Goal: Task Accomplishment & Management: Manage account settings

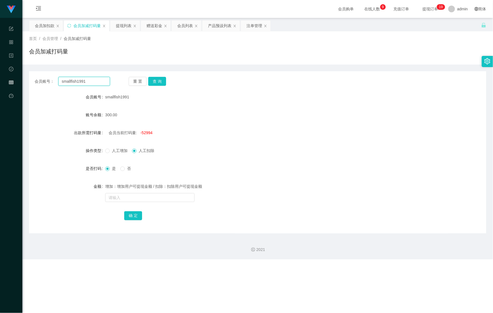
drag, startPoint x: 78, startPoint y: 82, endPoint x: 16, endPoint y: 77, distance: 62.1
click at [15, 79] on section "Shopee Workbench 系统配置 产品管理 内容中心 数据中心 会员管理 平台首页 保存配置 重置配置 整体风格设置 主题色 导航设置 内容区域宽度…" at bounding box center [246, 129] width 493 height 259
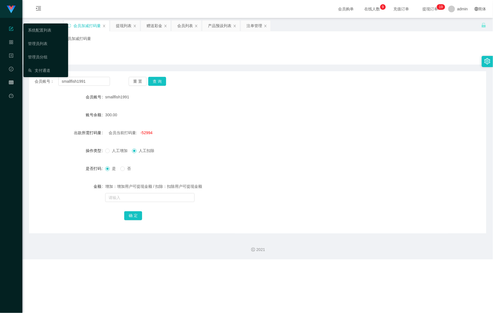
click at [32, 23] on div "系统配置列表 管理员列表 管理员分组 支付通道" at bounding box center [45, 50] width 45 height 54
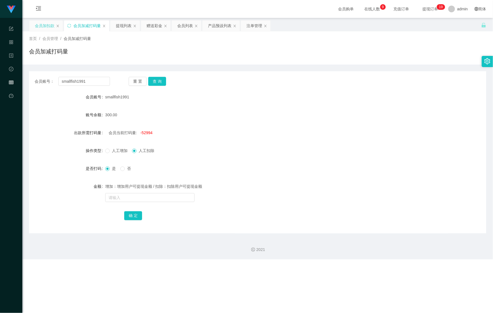
click at [49, 24] on div "会员加扣款" at bounding box center [45, 25] width 20 height 11
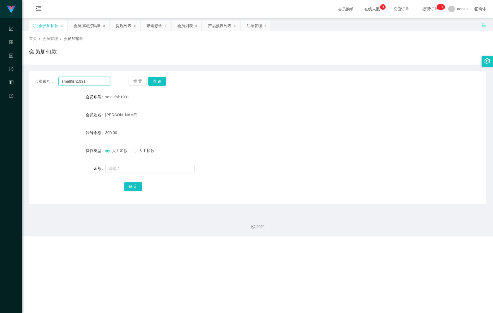
drag, startPoint x: 91, startPoint y: 78, endPoint x: 40, endPoint y: 78, distance: 51.1
click at [34, 78] on div "会员账号： smallfish1991 重 置 查 询" at bounding box center [257, 81] width 457 height 9
click at [166, 81] on div "重 置 查 询" at bounding box center [166, 81] width 75 height 9
click at [164, 83] on button "查 询" at bounding box center [157, 81] width 18 height 9
click at [160, 85] on button "查 询" at bounding box center [160, 81] width 24 height 9
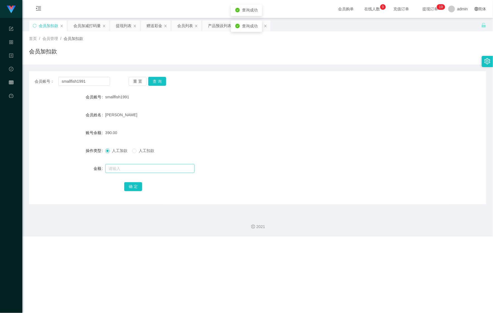
click at [131, 174] on form "会员账号 smallfish1991 会员姓名 [PERSON_NAME] 账号余额 390.00 操作类型 人工加款 人工扣款 金额 确 定" at bounding box center [257, 141] width 457 height 100
click at [133, 170] on input "text" at bounding box center [149, 168] width 89 height 9
drag, startPoint x: 309, startPoint y: 86, endPoint x: 246, endPoint y: 83, distance: 62.9
click at [309, 86] on div "会员账号： smallfish1991 重 置 查 询 会员账号 smallfish1991 会员姓名 [PERSON_NAME] 账号余额 390.00 操…" at bounding box center [257, 137] width 457 height 133
click at [132, 165] on input "text" at bounding box center [149, 168] width 89 height 9
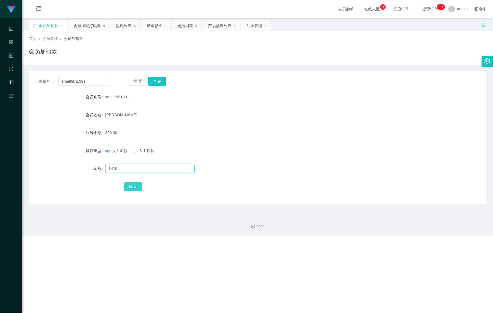
type input "1410"
click at [130, 184] on button "确 定" at bounding box center [133, 186] width 18 height 9
click at [339, 50] on div "会员加扣款" at bounding box center [257, 53] width 457 height 13
drag, startPoint x: 75, startPoint y: 83, endPoint x: 59, endPoint y: 84, distance: 15.4
click at [63, 84] on input "smallfish1991" at bounding box center [84, 81] width 52 height 9
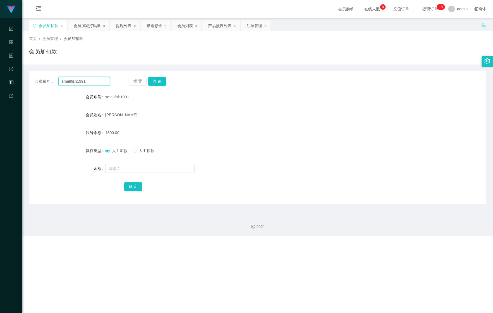
paste input "Klchung1970"
drag, startPoint x: 28, startPoint y: 83, endPoint x: 13, endPoint y: 83, distance: 15.3
click at [11, 83] on section "Shopee Workbench 系统配置 产品管理 内容中心 数据中心 会员管理 平台首页 保存配置 重置配置 整体风格设置 主题色 导航设置 内容区域宽度…" at bounding box center [246, 118] width 493 height 236
paste input "text"
type input "Klchung1970"
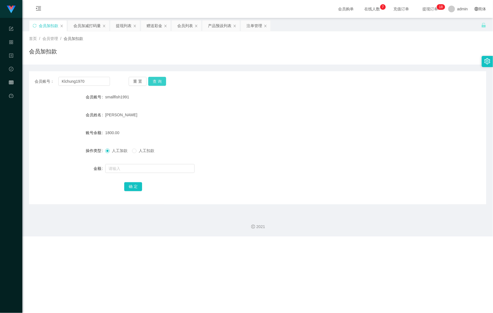
click at [164, 82] on button "查 询" at bounding box center [157, 81] width 18 height 9
click at [137, 163] on div at bounding box center [238, 168] width 267 height 11
click at [132, 169] on input "text" at bounding box center [149, 168] width 89 height 9
type input "110"
click at [131, 187] on button "确 定" at bounding box center [133, 186] width 18 height 9
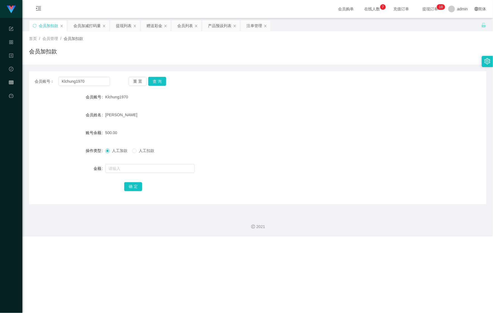
click at [339, 80] on div "会员账号： Klchung1970 重 置 查 询" at bounding box center [257, 81] width 457 height 9
click at [21, 77] on section "Shopee Workbench 系统配置 产品管理 内容中心 数据中心 会员管理 平台首页 保存配置 重置配置 整体风格设置 主题色 导航设置 内容区域宽度…" at bounding box center [246, 118] width 493 height 236
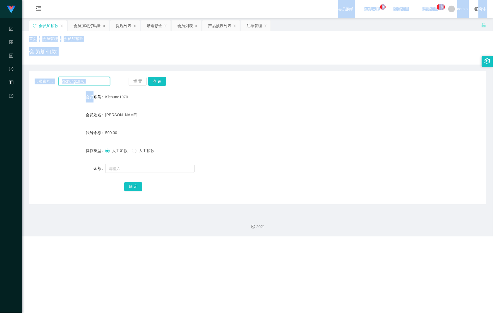
click at [88, 81] on input "Klchung1970" at bounding box center [84, 81] width 52 height 9
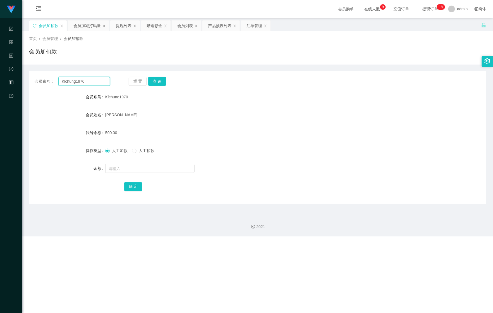
click at [90, 81] on input "Klchung1970" at bounding box center [84, 81] width 52 height 9
drag, startPoint x: 90, startPoint y: 81, endPoint x: 16, endPoint y: 79, distance: 74.0
click at [16, 79] on section "Shopee Workbench 系统配置 产品管理 内容中心 数据中心 会员管理 平台首页 保存配置 重置配置 整体风格设置 主题色 导航设置 内容区域宽度…" at bounding box center [246, 118] width 493 height 236
paste input "alex9923"
type input "alex9923"
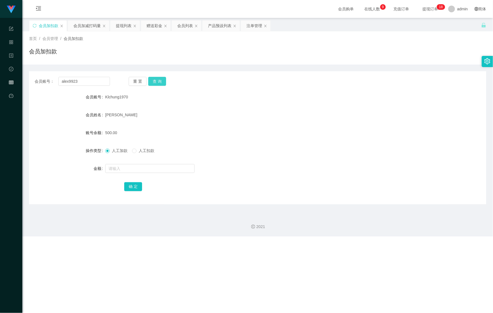
click at [159, 83] on button "查 询" at bounding box center [157, 81] width 18 height 9
drag, startPoint x: 122, startPoint y: 162, endPoint x: 119, endPoint y: 172, distance: 10.6
click at [122, 163] on form "会员账号 Alex9923 会员姓名 limhongsing 账号余额 24.00 操作类型 人工加款 人工扣款 金额 确 定" at bounding box center [257, 141] width 457 height 100
click at [119, 172] on input "text" at bounding box center [149, 168] width 89 height 9
type input "276"
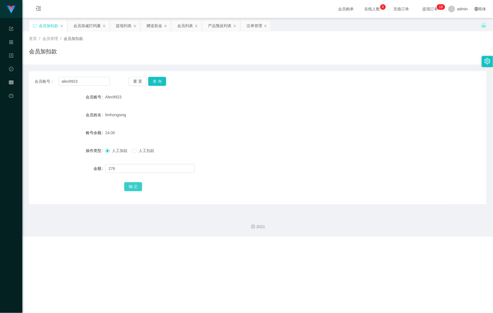
click at [131, 188] on button "确 定" at bounding box center [133, 186] width 18 height 9
click at [81, 27] on div "会员加减打码量" at bounding box center [86, 25] width 27 height 11
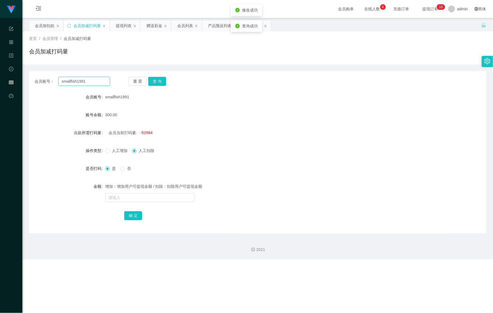
drag, startPoint x: 91, startPoint y: 82, endPoint x: 47, endPoint y: 82, distance: 44.1
click at [47, 82] on div "会员账号： smallfish1991" at bounding box center [72, 81] width 75 height 9
paste input "alex9923"
type input "alex9923"
click at [163, 82] on button "查 询" at bounding box center [157, 81] width 18 height 9
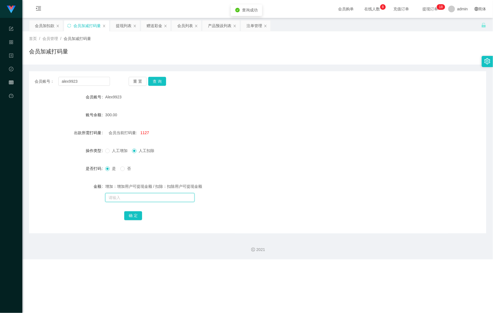
click at [132, 197] on input "text" at bounding box center [149, 197] width 89 height 9
type input "41411414"
click at [128, 211] on button "确 定" at bounding box center [133, 215] width 18 height 9
click at [48, 25] on div "会员加扣款" at bounding box center [45, 25] width 20 height 11
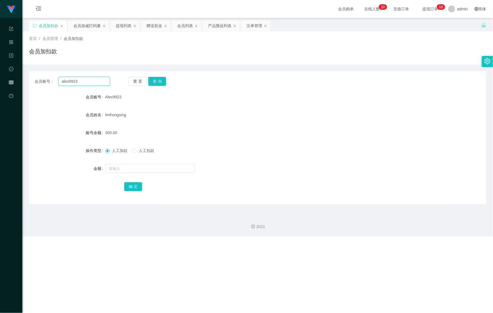
click at [7, 80] on section "Shopee Workbench 系统配置 产品管理 内容中心 数据中心 会员管理 平台首页 保存配置 重置配置 整体风格设置 主题色 导航设置 内容区域宽度…" at bounding box center [246, 118] width 493 height 236
click at [159, 82] on button "查 询" at bounding box center [157, 81] width 18 height 9
click at [69, 14] on div "会员购单 在线人数 0 1 2 3 4 5 6 7 8 9 0 1 2 3 4 5 6 7 8 9 0 1 2 3 4 5 6 7 8 9 0 1 2 3 4…" at bounding box center [257, 9] width 471 height 18
click at [78, 21] on div "会员加减打码量" at bounding box center [86, 25] width 27 height 11
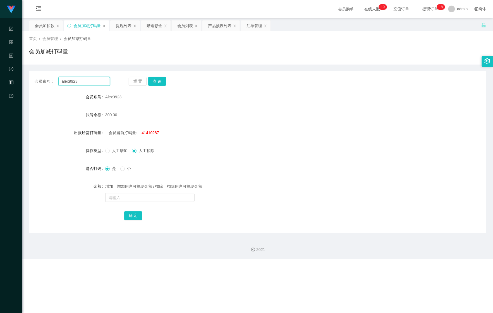
drag, startPoint x: 47, startPoint y: 81, endPoint x: 78, endPoint y: 83, distance: 30.8
click at [22, 78] on main "关闭左侧 关闭右侧 关闭其它 刷新页面 会员加扣款 会员加减打码量 提现列表 赠送彩金 会员列表 产品预设列表 注单管理 首页 / 会员管理 / 会员加减打码…" at bounding box center [257, 125] width 471 height 215
click at [159, 80] on button "查 询" at bounding box center [157, 81] width 18 height 9
click at [42, 25] on div "会员加扣款" at bounding box center [45, 25] width 20 height 11
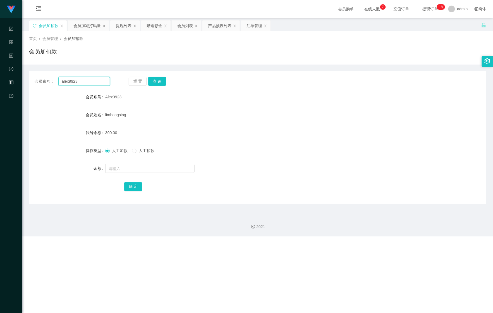
drag, startPoint x: 67, startPoint y: 78, endPoint x: 64, endPoint y: 78, distance: 3.1
click at [65, 78] on input "alex9923" at bounding box center [84, 81] width 52 height 9
paste input "smallfish1991"
drag, startPoint x: 94, startPoint y: 78, endPoint x: 51, endPoint y: 75, distance: 43.1
click at [18, 75] on section "Shopee Workbench 系统配置 产品管理 内容中心 数据中心 会员管理 平台首页 保存配置 重置配置 整体风格设置 主题色 导航设置 内容区域宽度…" at bounding box center [246, 118] width 493 height 236
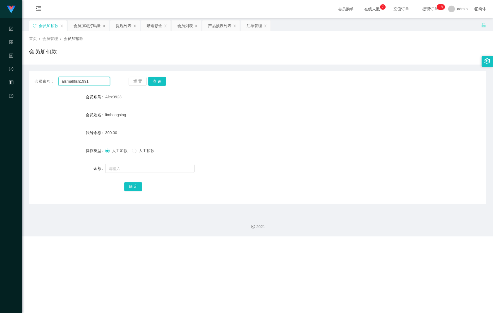
paste input "text"
type input "smallfish1991"
click at [161, 80] on button "查 询" at bounding box center [157, 81] width 18 height 9
click at [143, 168] on input "text" at bounding box center [149, 168] width 89 height 9
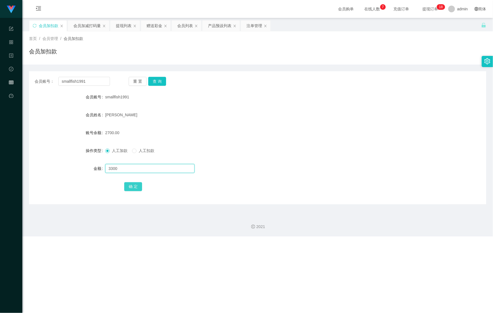
type input "3300"
click at [132, 186] on button "确 定" at bounding box center [133, 186] width 18 height 9
click at [83, 30] on div "会员加减打码量" at bounding box center [86, 25] width 27 height 11
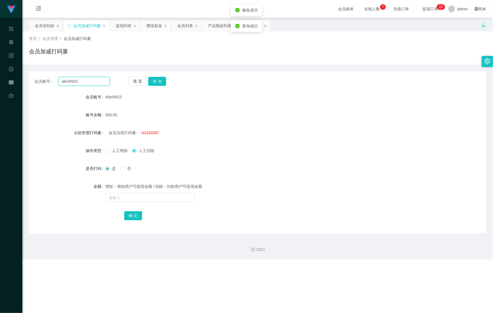
drag, startPoint x: 81, startPoint y: 78, endPoint x: 56, endPoint y: 77, distance: 24.3
click at [28, 78] on main "关闭左侧 关闭右侧 关闭其它 刷新页面 会员加扣款 会员加减打码量 提现列表 赠送彩金 会员列表 产品预设列表 注单管理 首页 / 会员管理 / 会员加减打码…" at bounding box center [257, 125] width 471 height 215
paste input "smallfish1991"
type input "smallfish1991"
click at [160, 76] on div "会员账号： smallfish1991 重 置 查 询 会员账号 Alex9923 账号余额 300.00 出款所需打码量 会员当前打码量: -4141028…" at bounding box center [257, 152] width 457 height 162
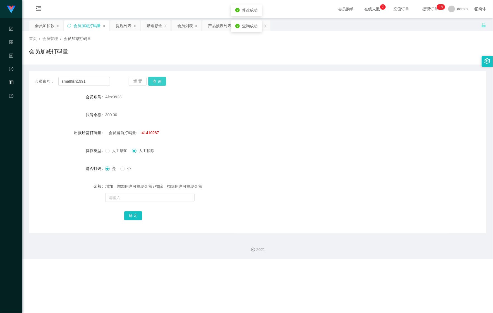
click at [161, 77] on button "查 询" at bounding box center [157, 81] width 18 height 9
click at [161, 82] on button "查 询" at bounding box center [160, 81] width 24 height 9
click at [324, 111] on div "6000.00" at bounding box center [238, 114] width 267 height 11
drag, startPoint x: 418, startPoint y: 231, endPoint x: 363, endPoint y: 232, distance: 55.0
click at [363, 232] on div "会员账号： smallfish1991 重 置 查 询 会员账号 smallfish1991 账号余额 6000.00 出款所需打码量 会员当前打码量: -5…" at bounding box center [257, 152] width 457 height 162
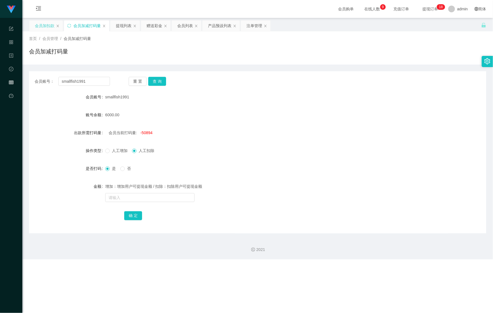
click at [38, 28] on div "会员加扣款" at bounding box center [45, 25] width 20 height 11
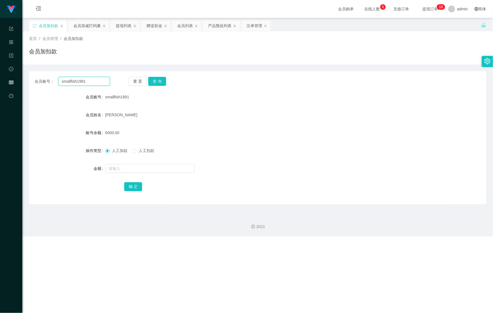
drag, startPoint x: 78, startPoint y: 82, endPoint x: 59, endPoint y: 84, distance: 19.7
click at [21, 79] on section "Shopee Workbench 系统配置 产品管理 内容中心 数据中心 会员管理 平台首页 保存配置 重置配置 整体风格设置 主题色 导航设置 内容区域宽度…" at bounding box center [246, 118] width 493 height 236
paste input "Alex9923"
type input "Alex9923"
click at [152, 83] on button "查 询" at bounding box center [157, 81] width 18 height 9
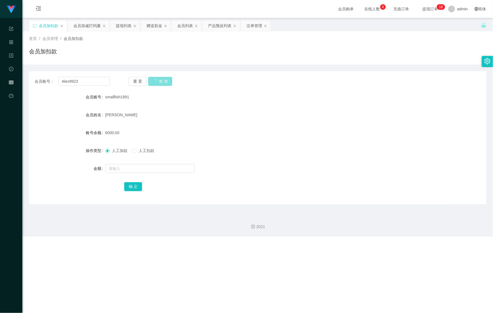
click at [152, 83] on button "查 询" at bounding box center [160, 81] width 24 height 9
click at [89, 23] on div "会员加减打码量" at bounding box center [86, 25] width 27 height 11
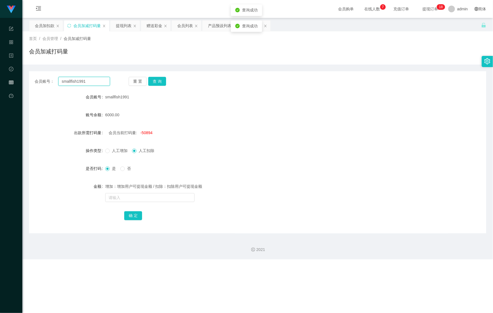
drag, startPoint x: 91, startPoint y: 83, endPoint x: 38, endPoint y: 81, distance: 52.8
click at [21, 83] on section "Shopee Workbench 系统配置 产品管理 内容中心 数据中心 会员管理 平台首页 保存配置 重置配置 整体风格设置 主题色 导航设置 内容区域宽度…" at bounding box center [246, 129] width 493 height 259
paste input "Alex9923"
type input "Alex9923"
click at [155, 81] on button "查 询" at bounding box center [157, 81] width 18 height 9
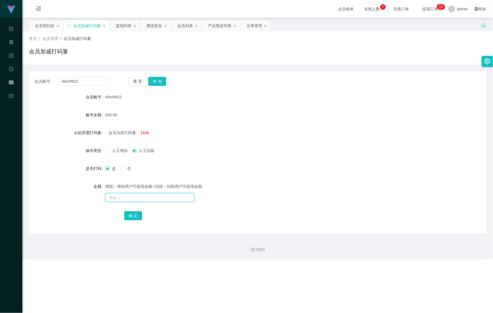
click at [138, 201] on input "text" at bounding box center [149, 197] width 89 height 9
type input "598555555"
drag, startPoint x: 131, startPoint y: 213, endPoint x: 135, endPoint y: 210, distance: 5.4
click at [131, 213] on button "确 定" at bounding box center [133, 215] width 18 height 9
click at [122, 28] on div "提现列表" at bounding box center [124, 25] width 16 height 11
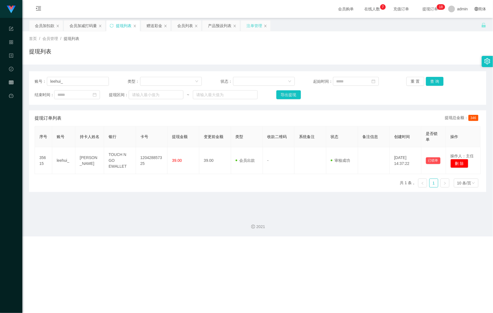
click at [254, 27] on div "注单管理" at bounding box center [254, 25] width 16 height 11
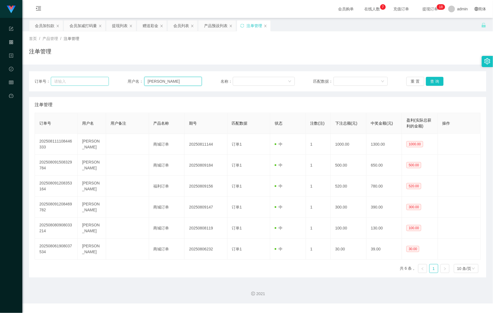
drag, startPoint x: 171, startPoint y: 82, endPoint x: 84, endPoint y: 81, distance: 86.8
click at [84, 81] on div "订单号： 用户名： [PERSON_NAME] 名称： 匹配数据： 重 置 查 询" at bounding box center [258, 81] width 446 height 9
paste input "Alex9923"
type input "Alex9923"
click at [434, 82] on button "查 询" at bounding box center [435, 81] width 18 height 9
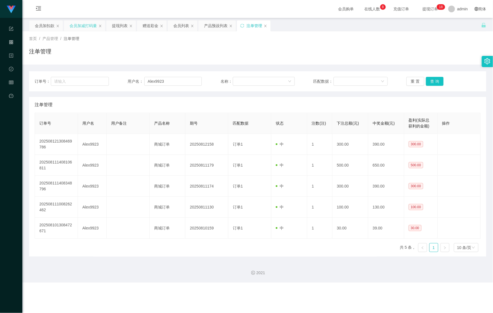
click at [83, 30] on div "会员加减打码量" at bounding box center [82, 25] width 27 height 11
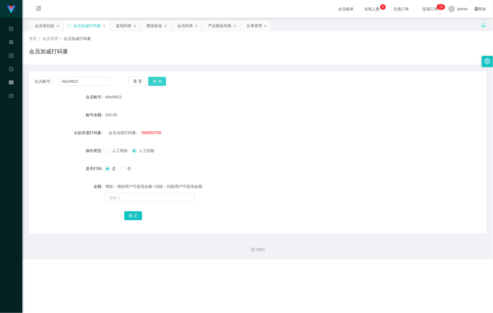
click at [160, 77] on button "查 询" at bounding box center [157, 81] width 18 height 9
click at [185, 28] on div "会员列表" at bounding box center [185, 25] width 16 height 11
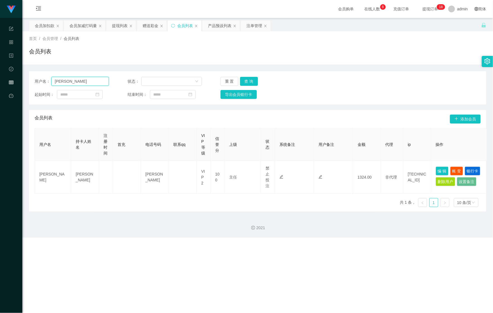
drag, startPoint x: 99, startPoint y: 83, endPoint x: -41, endPoint y: 73, distance: 140.2
click at [0, 73] on html "Shopee Workbench 系统配置 产品管理 内容中心 数据中心 会员管理 平台首页 保存配置 重置配置 整体风格设置 主题色 导航设置 内容区域宽度…" at bounding box center [246, 156] width 493 height 313
paste input "Alex9923"
type input "Alex9923"
click at [251, 74] on div "用户名： Alex9923 状态： 重 置 查 询 起始时间： 结束时间： 导出会员银行卡" at bounding box center [257, 87] width 457 height 33
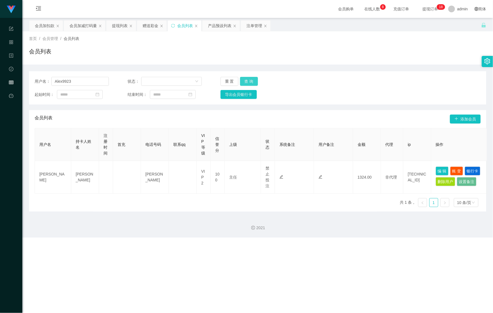
click at [241, 81] on button "查 询" at bounding box center [249, 81] width 18 height 9
drag, startPoint x: 439, startPoint y: 169, endPoint x: 435, endPoint y: 171, distance: 4.7
click at [439, 169] on button "编 辑" at bounding box center [442, 170] width 13 height 9
type input "Alex9923"
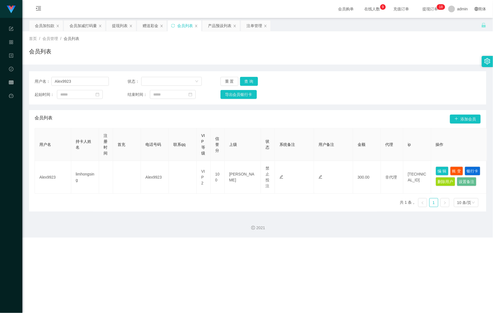
type input "Alex9923"
type input "limhongsing"
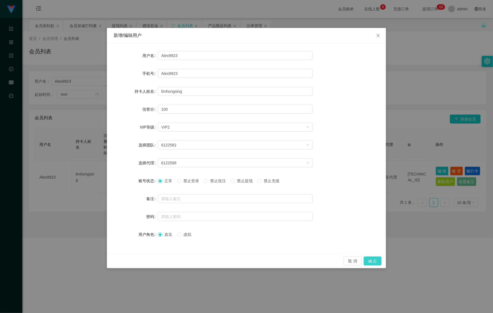
click at [381, 261] on button "确 定" at bounding box center [373, 260] width 18 height 9
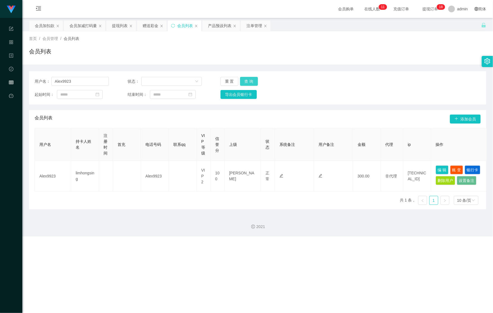
click at [255, 84] on button "查 询" at bounding box center [249, 81] width 18 height 9
click at [255, 84] on div "重 置 查 询" at bounding box center [257, 81] width 74 height 9
click at [255, 84] on button "查 询" at bounding box center [249, 81] width 18 height 9
click at [247, 80] on button "查 询" at bounding box center [249, 81] width 18 height 9
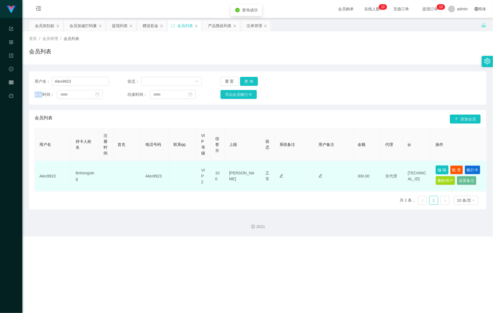
click at [437, 170] on button "编 辑" at bounding box center [442, 169] width 13 height 9
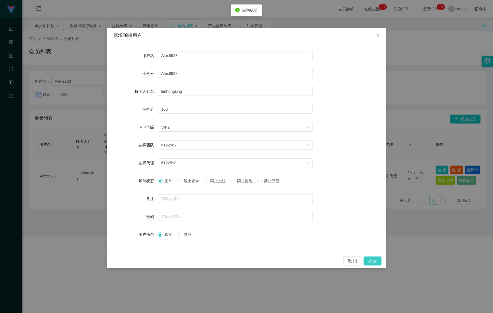
click at [366, 262] on button "确 定" at bounding box center [373, 260] width 18 height 9
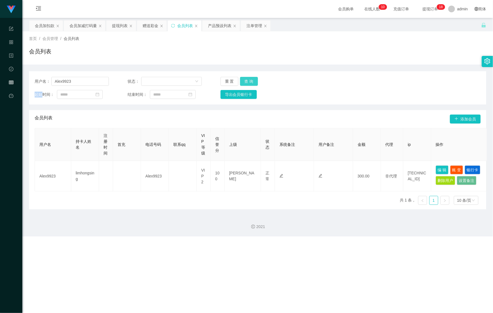
click at [247, 81] on button "查 询" at bounding box center [249, 81] width 18 height 9
click at [247, 81] on div "重 置 查 询" at bounding box center [257, 81] width 74 height 9
click at [445, 170] on button "编 辑" at bounding box center [442, 169] width 13 height 9
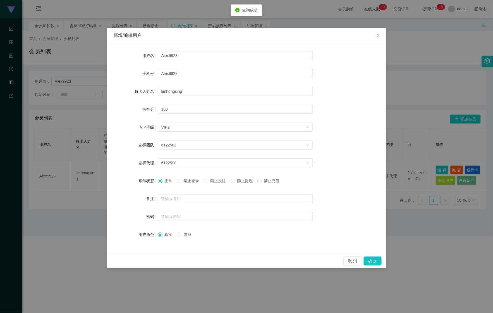
click at [213, 180] on span "禁止投注" at bounding box center [218, 180] width 20 height 4
click at [373, 262] on button "确 定" at bounding box center [373, 260] width 18 height 9
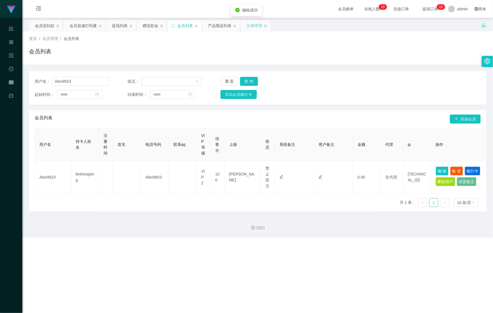
click at [255, 23] on div "注单管理" at bounding box center [254, 25] width 16 height 11
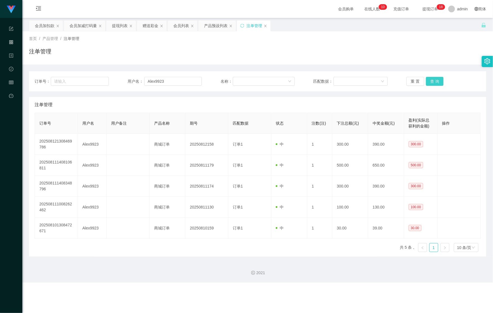
click at [428, 82] on button "查 询" at bounding box center [435, 81] width 18 height 9
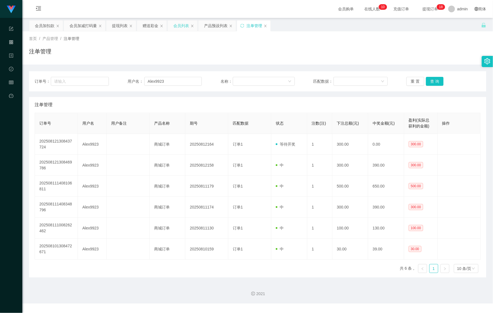
click at [183, 27] on div "会员列表" at bounding box center [181, 25] width 16 height 11
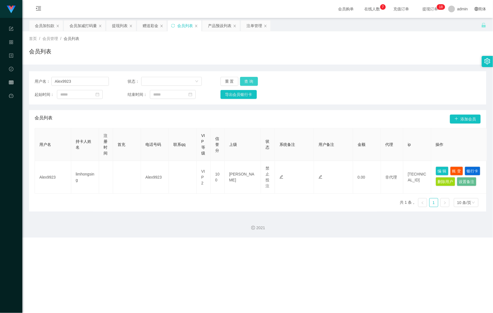
click at [248, 79] on button "查 询" at bounding box center [249, 81] width 18 height 9
click at [248, 79] on div "重 置 查 询" at bounding box center [257, 81] width 74 height 9
click at [250, 26] on div "注单管理" at bounding box center [254, 25] width 16 height 11
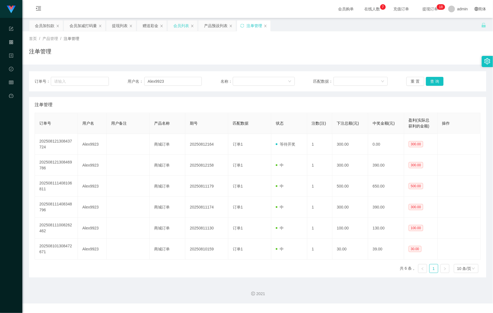
click at [179, 30] on div "会员列表" at bounding box center [181, 25] width 16 height 11
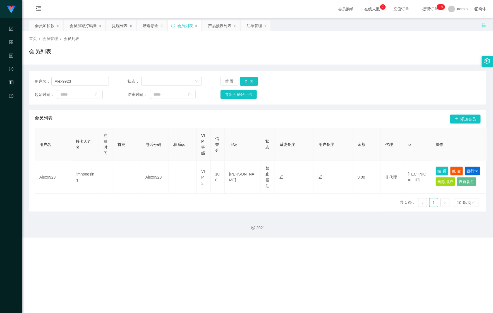
click at [247, 86] on div "用户名： Alex9923 状态： 重 置 查 询 起始时间： 结束时间： 导出会员银行卡" at bounding box center [257, 87] width 457 height 33
click at [246, 78] on button "查 询" at bounding box center [249, 81] width 18 height 9
click at [246, 77] on button "查 询" at bounding box center [252, 81] width 24 height 9
click at [152, 24] on div "赠送彩金" at bounding box center [151, 25] width 16 height 11
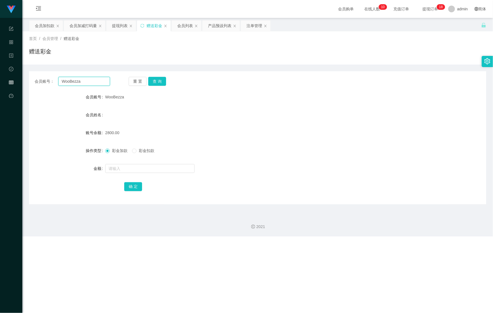
click at [39, 82] on div "会员账号： [PERSON_NAME]" at bounding box center [72, 81] width 75 height 9
paste input "[PERSON_NAME]"
type input "[PERSON_NAME]"
click at [157, 82] on button "查 询" at bounding box center [157, 81] width 18 height 9
click at [157, 82] on button "查 询" at bounding box center [160, 81] width 24 height 9
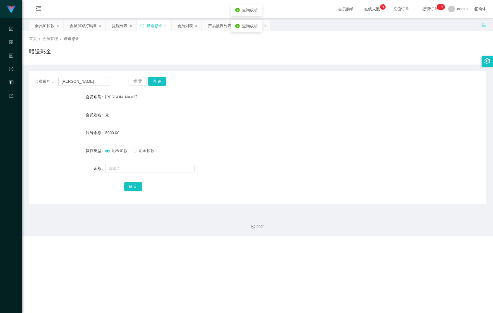
click at [128, 163] on div at bounding box center [238, 168] width 267 height 11
click at [133, 168] on input "text" at bounding box center [149, 168] width 89 height 9
click at [141, 151] on span "彩金扣款" at bounding box center [146, 150] width 20 height 4
click at [142, 164] on div at bounding box center [238, 168] width 267 height 11
click at [142, 165] on input "text" at bounding box center [149, 168] width 89 height 9
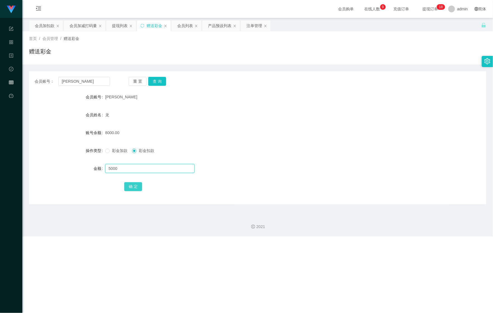
type input "5000"
click at [139, 188] on button "确 定" at bounding box center [133, 186] width 18 height 9
drag, startPoint x: 93, startPoint y: 80, endPoint x: 59, endPoint y: 76, distance: 34.0
click at [36, 74] on div "会员账号： [PERSON_NAME] 重 置 查 询 会员账号 yong vivian 会员姓名 龙 账号余额 3000.00 操作类型 彩金加款 彩金扣款…" at bounding box center [257, 137] width 457 height 133
paste input "LAWLEE"
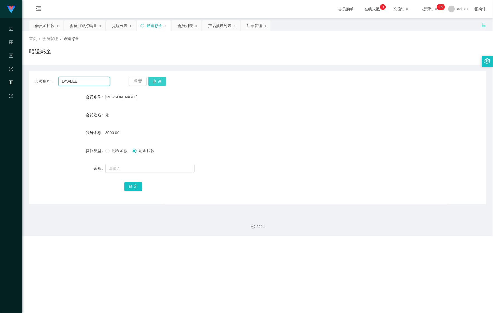
type input "LAWLEE"
click at [161, 79] on button "查 询" at bounding box center [157, 81] width 18 height 9
drag, startPoint x: 126, startPoint y: 162, endPoint x: 125, endPoint y: 169, distance: 7.1
click at [126, 162] on form "会员账号 LAWLEE 会员姓名 账号余额 8000.00 操作类型 彩金加款 彩金扣款 金额 确 定" at bounding box center [257, 141] width 457 height 100
click at [126, 169] on input "text" at bounding box center [149, 168] width 89 height 9
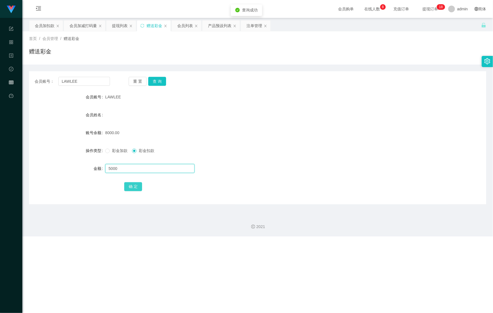
type input "5000"
drag, startPoint x: 132, startPoint y: 182, endPoint x: 147, endPoint y: 165, distance: 22.7
click at [132, 182] on button "确 定" at bounding box center [133, 186] width 18 height 9
click at [161, 87] on div "会员账号： [PERSON_NAME] 重 置 查 询 会员账号 LAWLEE 会员姓名 账号余额 3000.00 操作类型 彩金加款 彩金扣款 金额 确 定" at bounding box center [257, 137] width 457 height 133
click at [160, 84] on button "查 询" at bounding box center [157, 81] width 18 height 9
